Goal: Task Accomplishment & Management: Manage account settings

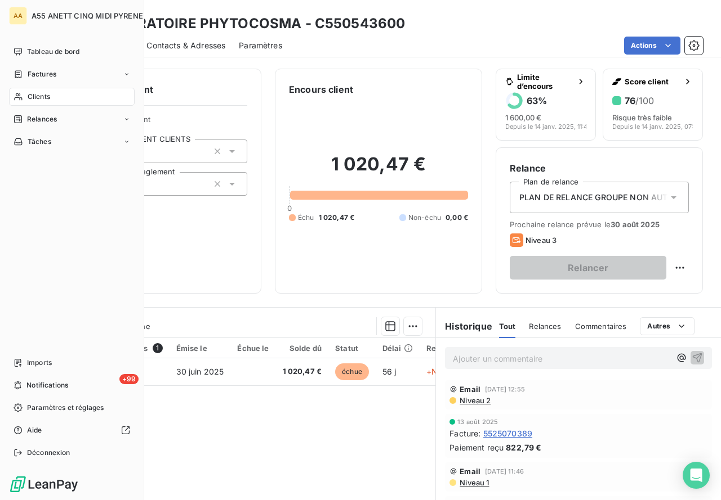
click at [14, 103] on div "Clients" at bounding box center [72, 97] width 126 height 18
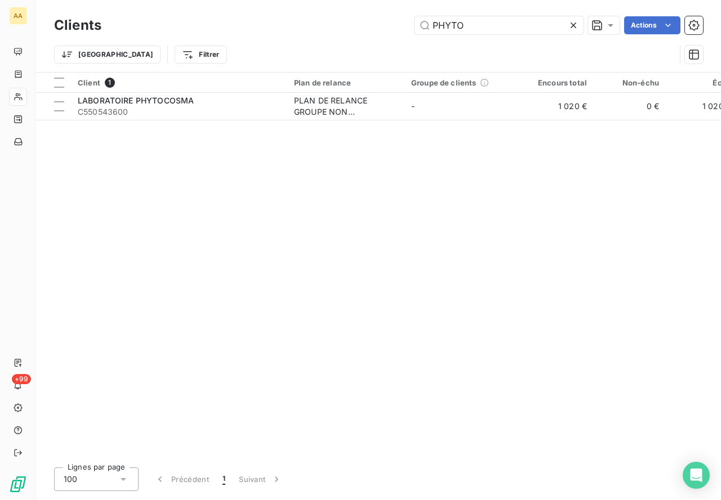
drag, startPoint x: 400, startPoint y: 30, endPoint x: 360, endPoint y: 26, distance: 40.2
click at [350, 31] on div "PHYTO Actions" at bounding box center [409, 25] width 588 height 18
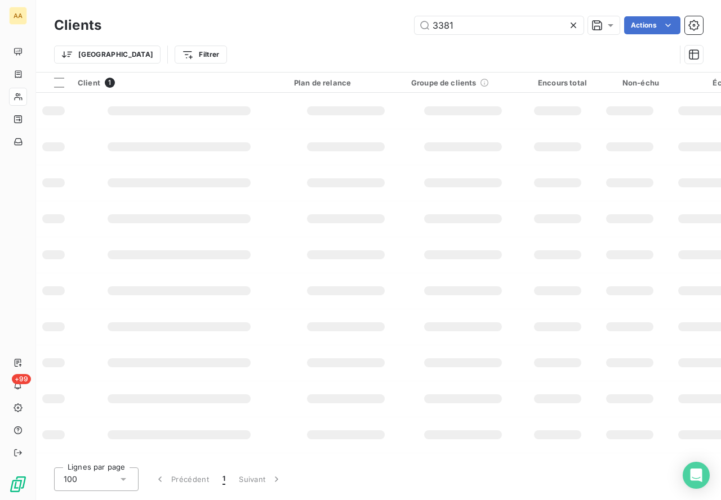
type input "3381"
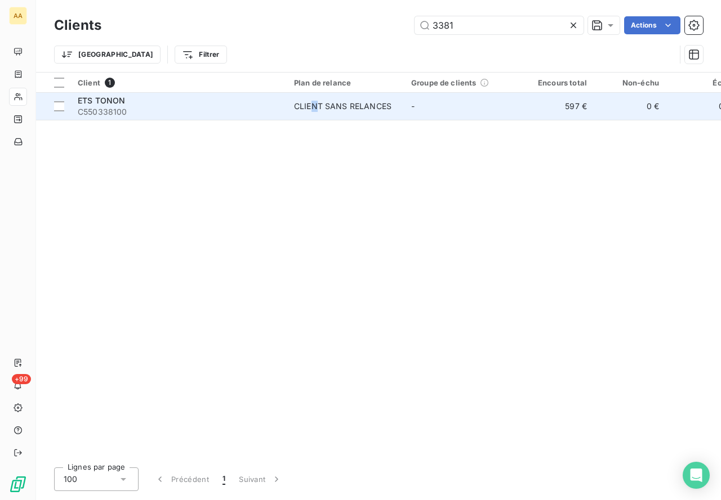
click at [315, 106] on div "CLIENT SANS RELANCES" at bounding box center [342, 106] width 97 height 11
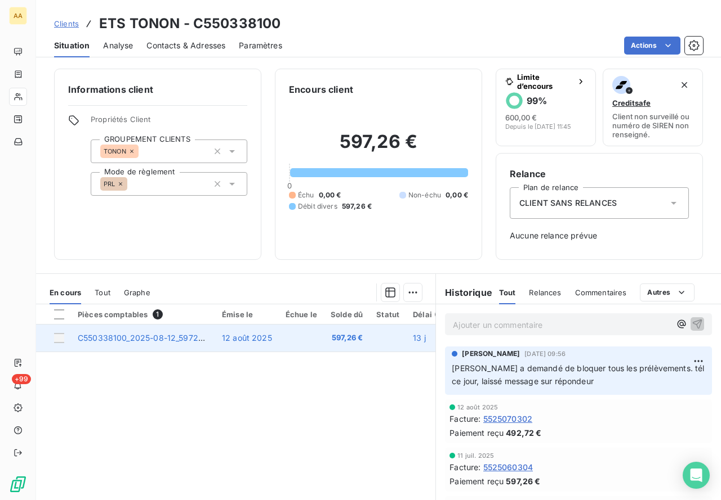
click at [179, 334] on span "C550338100_2025-08-12_59726#0" at bounding box center [146, 338] width 136 height 10
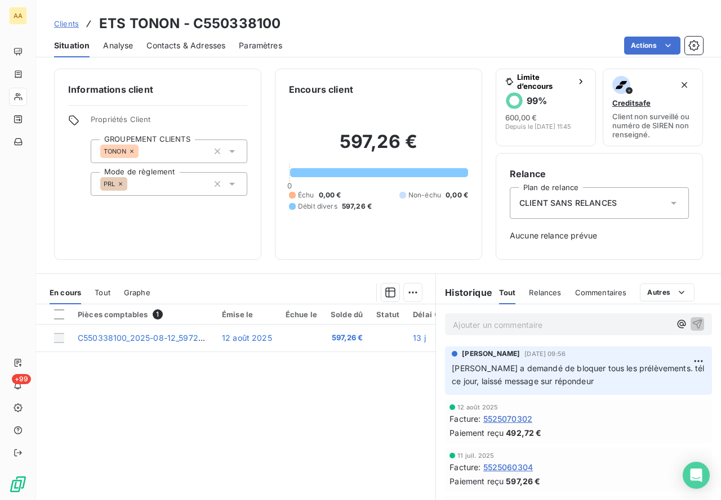
click at [515, 325] on p "Ajouter un commentaire ﻿" at bounding box center [561, 325] width 217 height 14
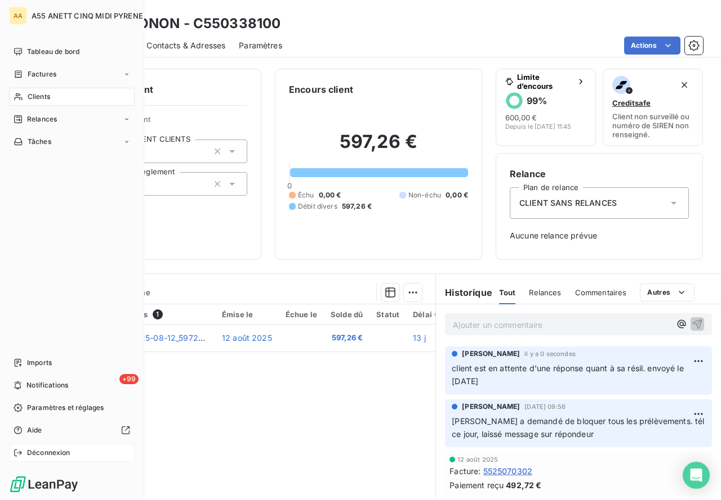
click at [26, 455] on div "Déconnexion" at bounding box center [72, 453] width 126 height 18
